Goal: Task Accomplishment & Management: Use online tool/utility

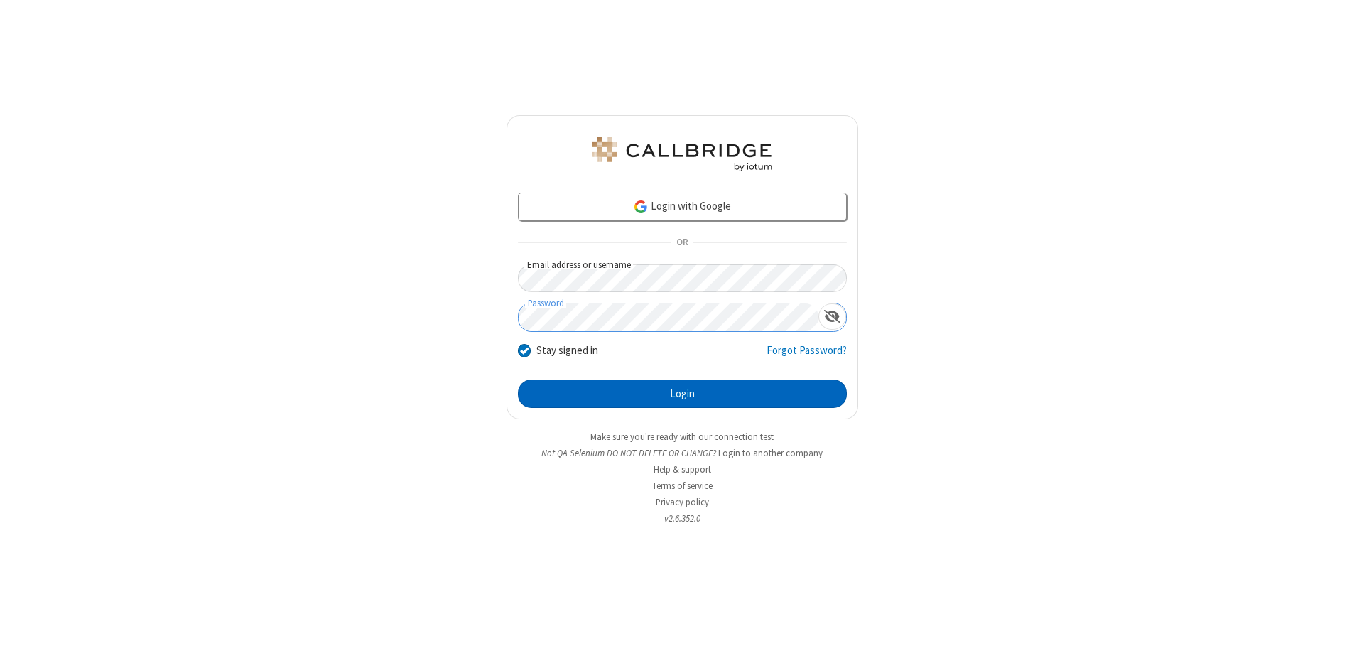
click at [682, 394] on button "Login" at bounding box center [682, 393] width 329 height 28
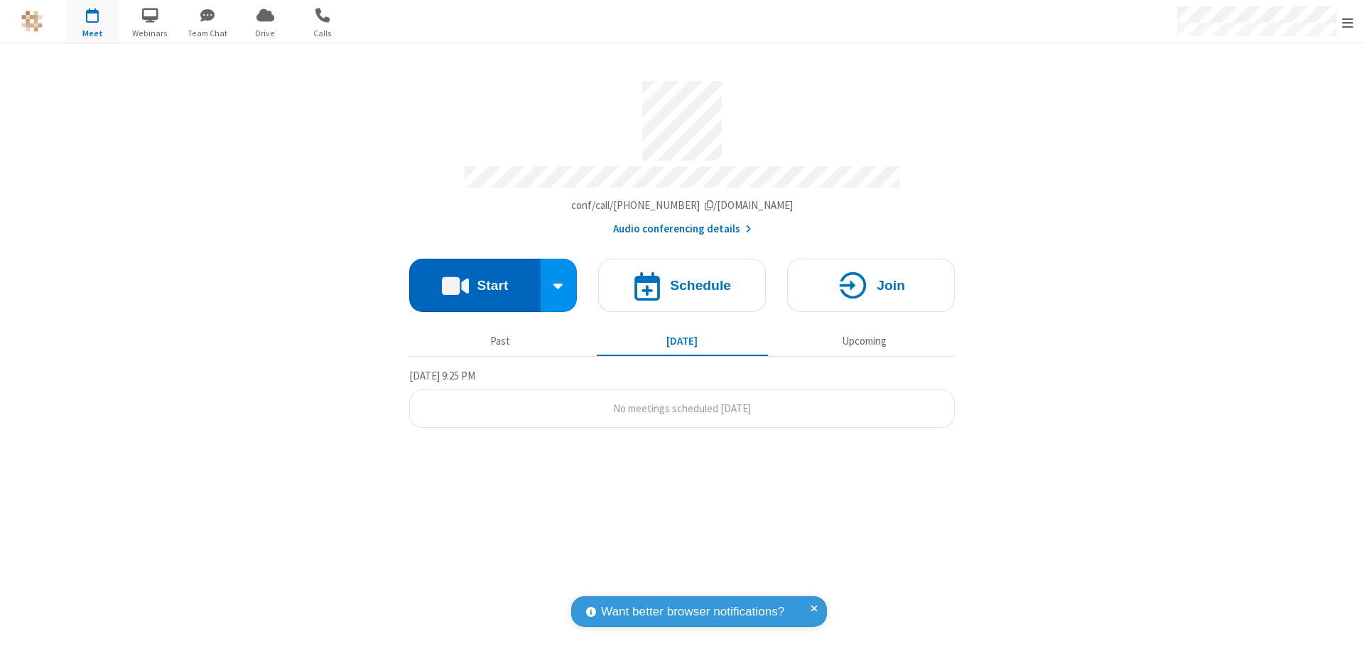
click at [475, 279] on button "Start" at bounding box center [474, 285] width 131 height 53
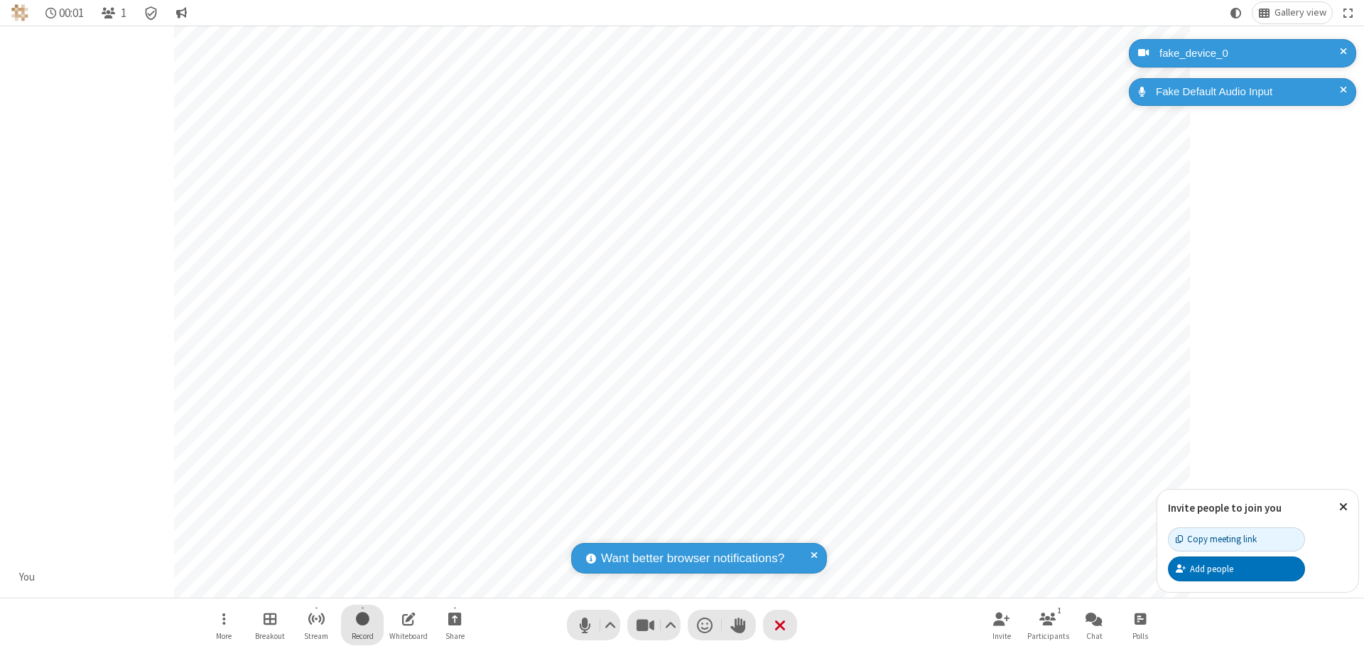
click at [362, 625] on span "Start recording" at bounding box center [363, 619] width 14 height 18
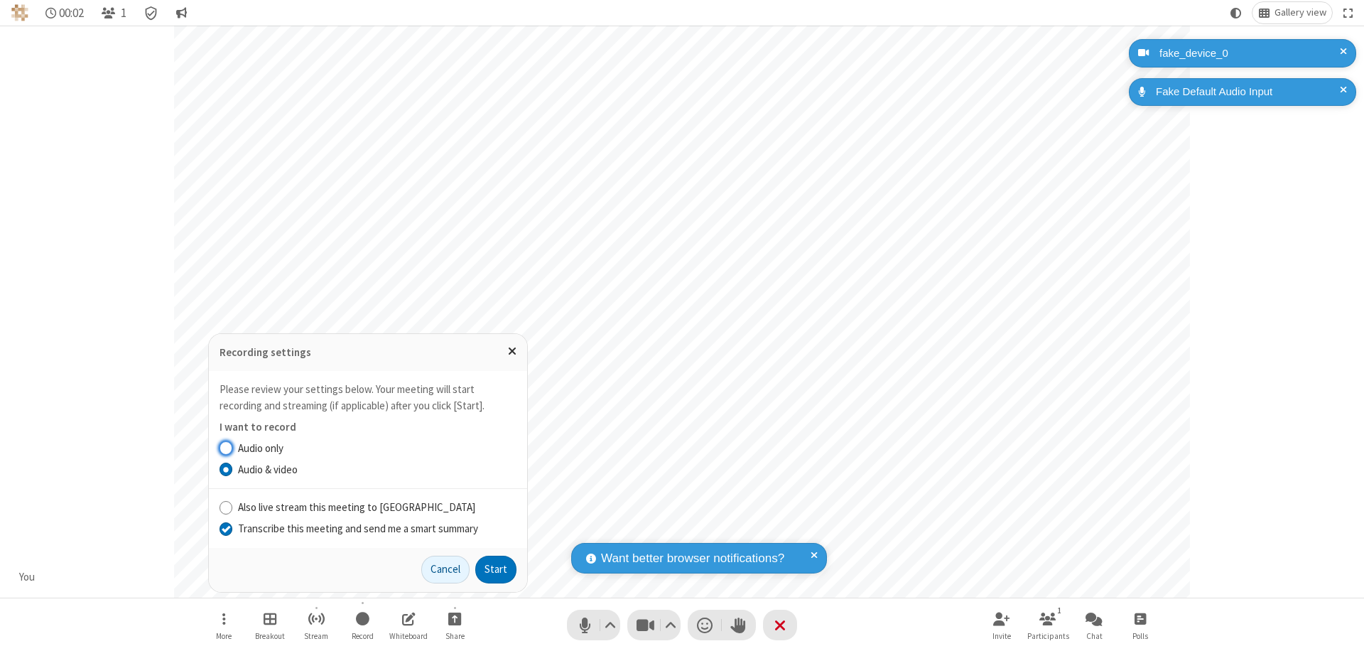
click at [225, 528] on input "Transcribe this meeting and send me a smart summary" at bounding box center [227, 528] width 14 height 15
click at [496, 569] on button "Start" at bounding box center [495, 570] width 41 height 28
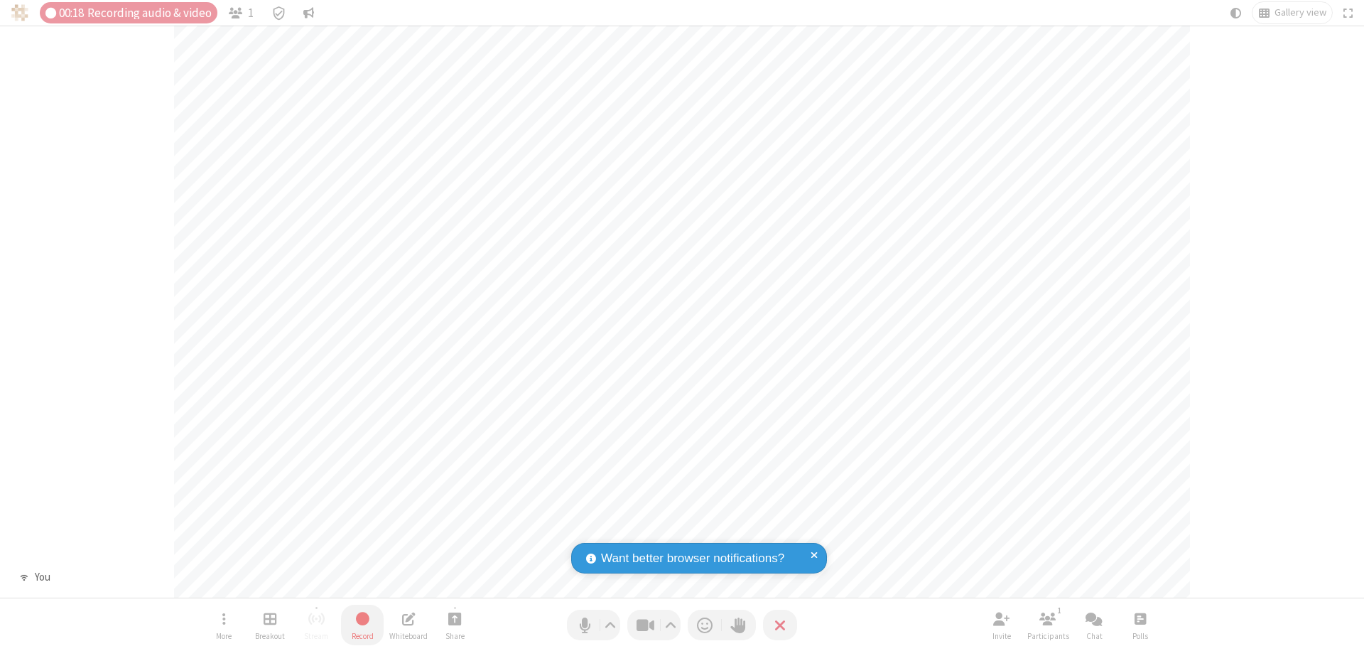
click at [362, 625] on span "Stop recording" at bounding box center [362, 619] width 18 height 20
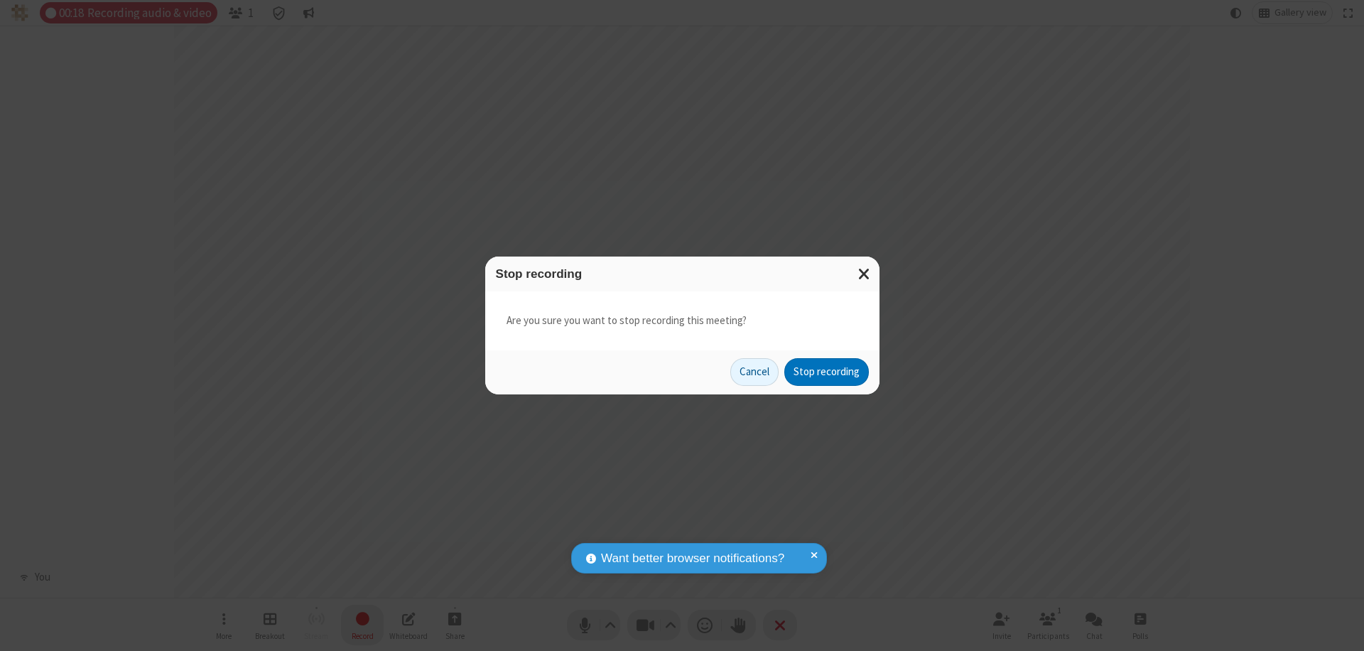
click at [826, 372] on button "Stop recording" at bounding box center [827, 372] width 85 height 28
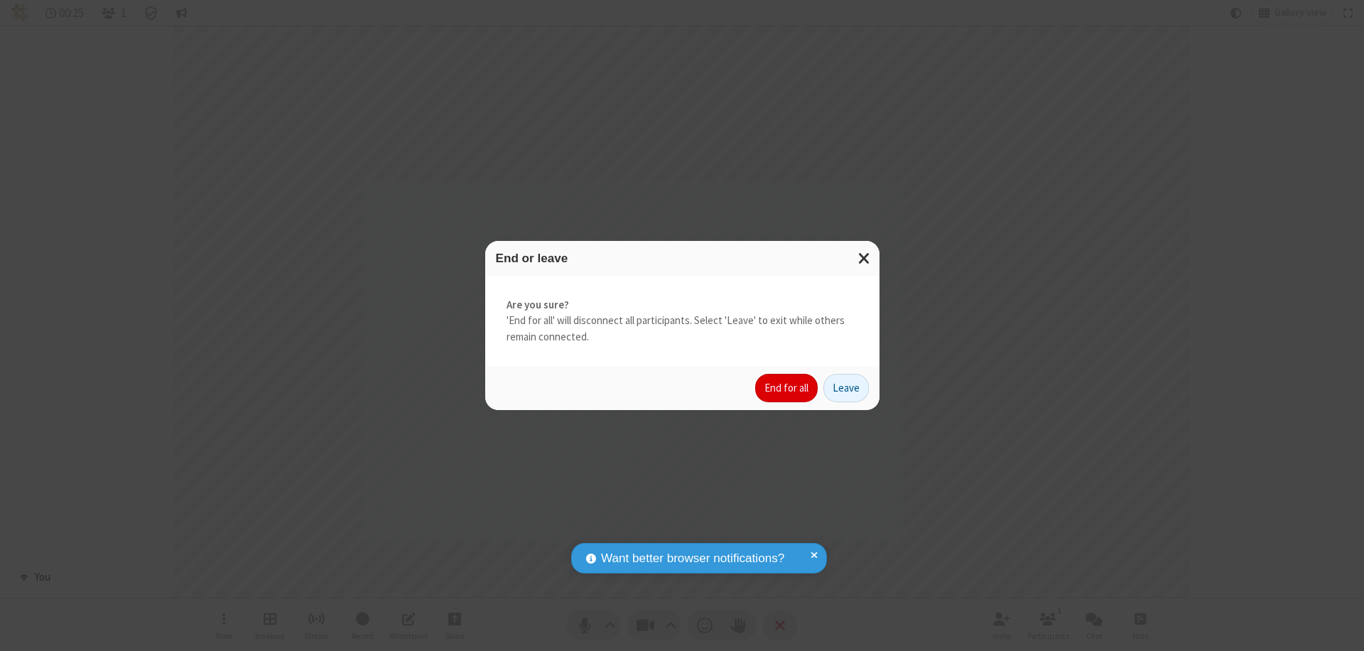
click at [787, 388] on button "End for all" at bounding box center [786, 388] width 63 height 28
